Goal: Manage account settings

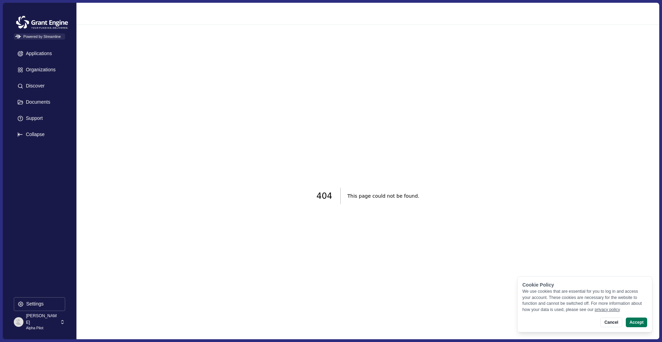
click at [29, 326] on p "Alpha Pilot" at bounding box center [42, 329] width 32 height 6
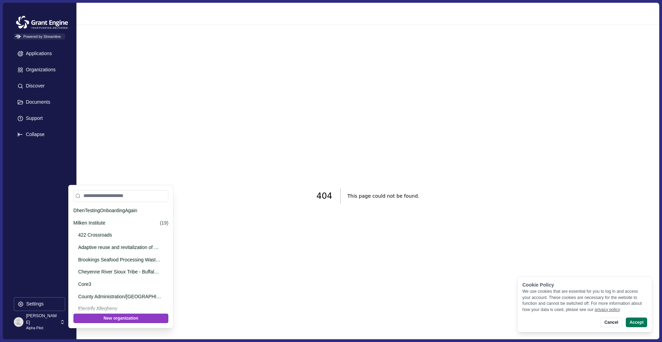
scroll to position [593, 0]
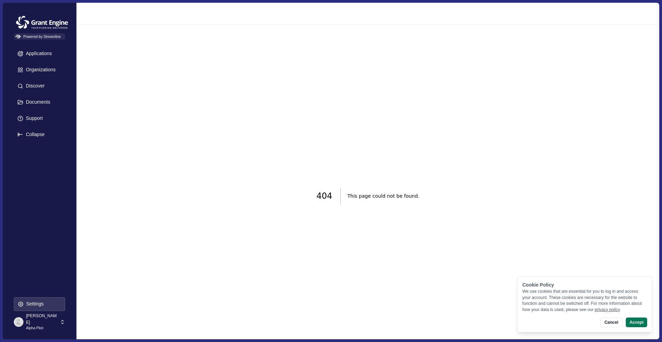
click at [26, 307] on button "Settings" at bounding box center [39, 305] width 51 height 14
click at [61, 324] on icon at bounding box center [62, 322] width 6 height 6
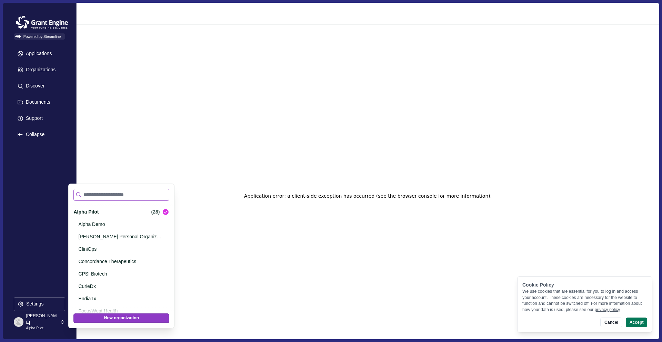
click at [120, 197] on input at bounding box center [121, 195] width 96 height 12
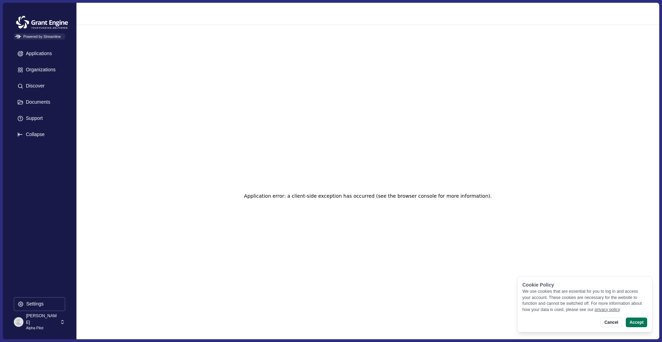
click at [276, 140] on div "Application error: a client-side exception has occurred (see the browser consol…" at bounding box center [368, 196] width 582 height 342
click at [50, 320] on p "Dhen Padilla" at bounding box center [42, 319] width 32 height 13
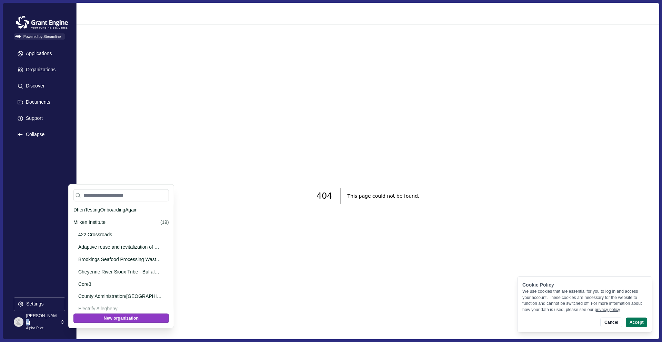
scroll to position [593, 0]
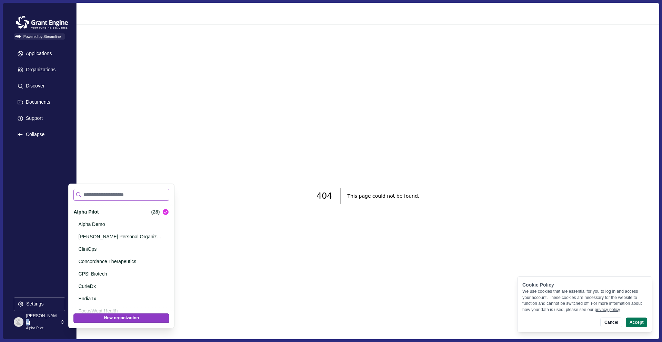
click at [139, 193] on input at bounding box center [121, 195] width 96 height 12
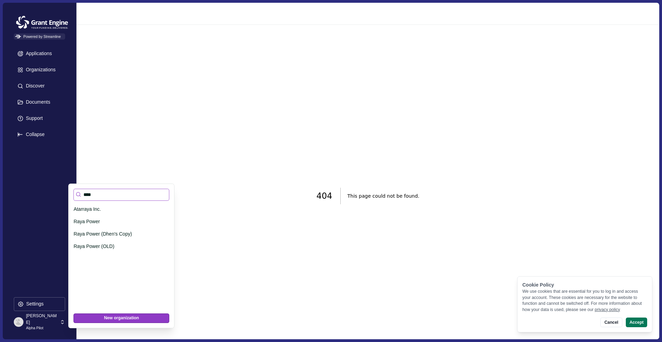
scroll to position [0, 0]
type input "****"
click at [134, 221] on p "Raya Power" at bounding box center [119, 221] width 93 height 7
click at [134, 236] on p "Raya Power (Dhen's Copy)" at bounding box center [119, 234] width 93 height 7
